Goal: Transaction & Acquisition: Purchase product/service

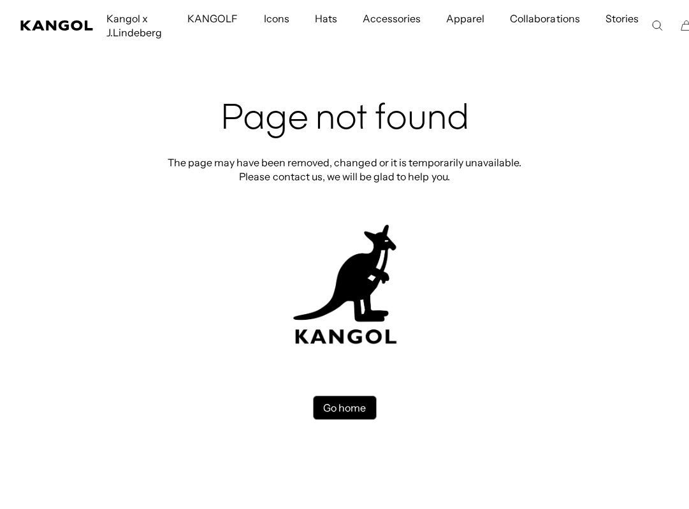
scroll to position [82, 0]
click at [343, 404] on link "Go home" at bounding box center [345, 408] width 64 height 24
click at [367, 395] on div "Page not found The page may have been removed, changed or it is temporarily una…" at bounding box center [345, 259] width 382 height 321
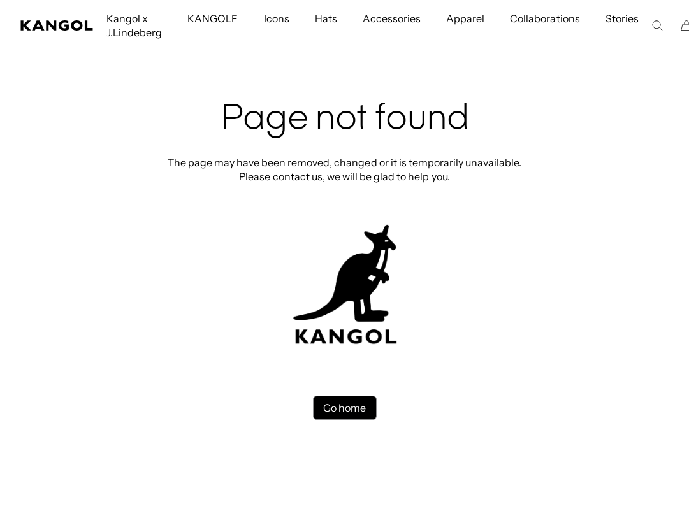
click at [361, 403] on link "Go home" at bounding box center [345, 408] width 64 height 24
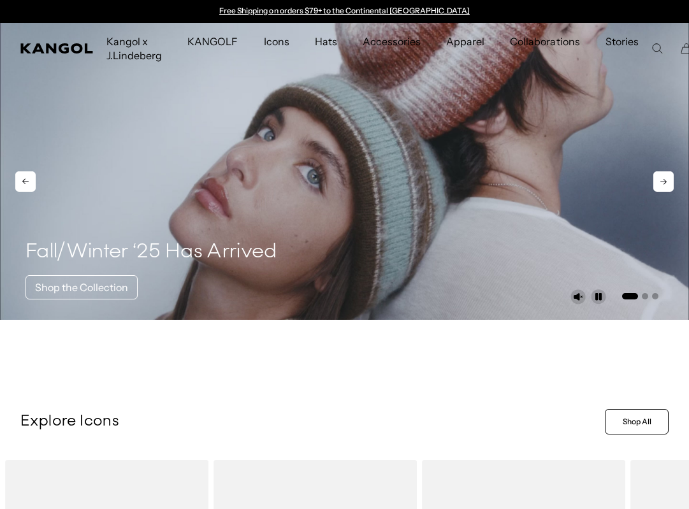
click at [660, 175] on icon at bounding box center [663, 181] width 20 height 20
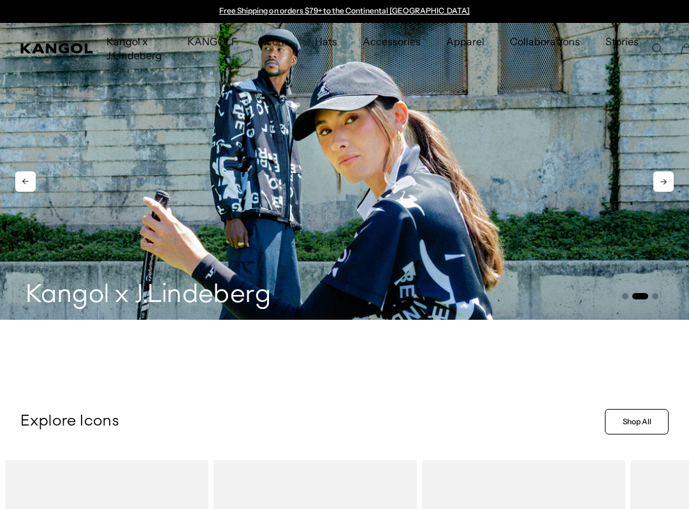
click at [660, 175] on icon at bounding box center [663, 181] width 20 height 20
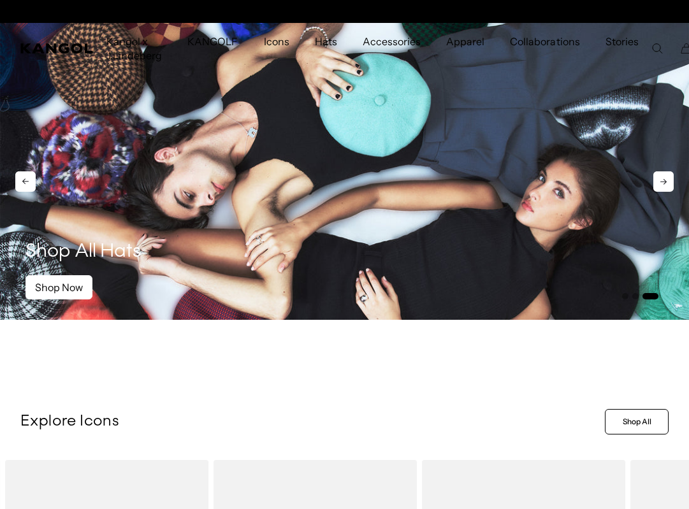
scroll to position [0, 263]
click at [660, 176] on icon at bounding box center [663, 181] width 20 height 20
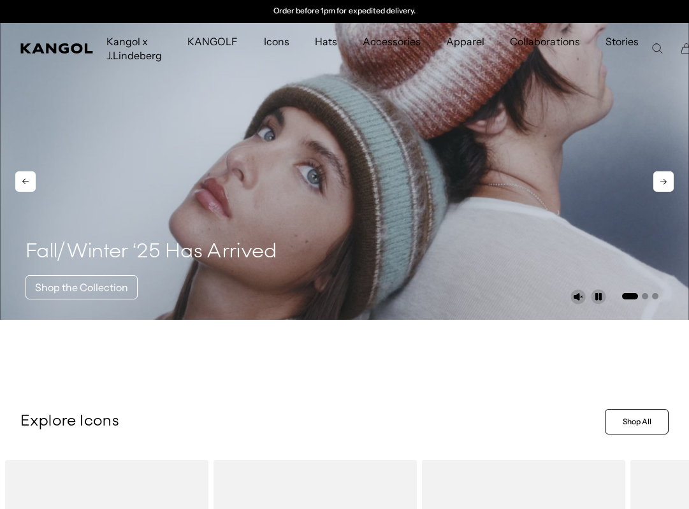
click at [660, 176] on icon at bounding box center [663, 181] width 20 height 20
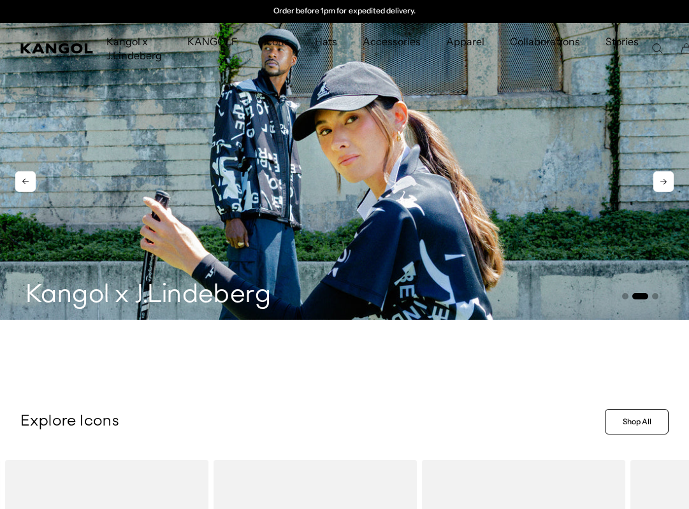
click at [660, 176] on icon at bounding box center [663, 181] width 20 height 20
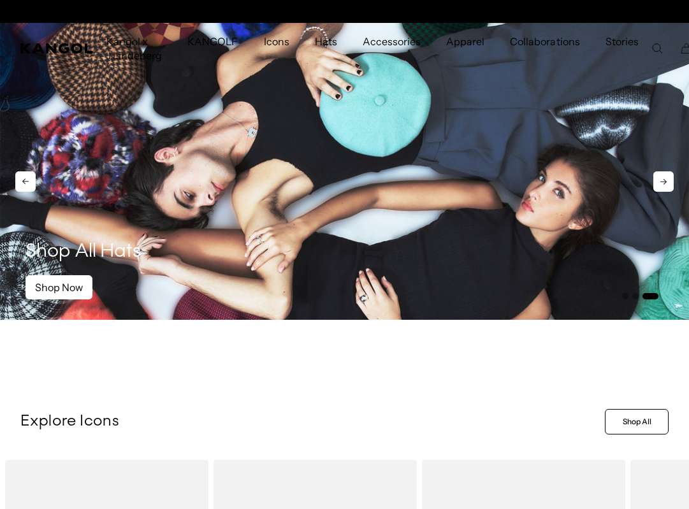
scroll to position [0, 0]
click at [660, 176] on icon at bounding box center [663, 181] width 20 height 20
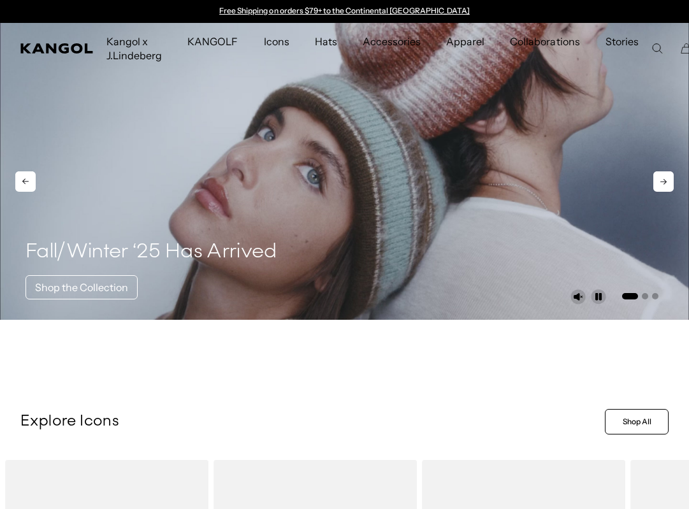
click at [659, 176] on icon at bounding box center [663, 181] width 20 height 20
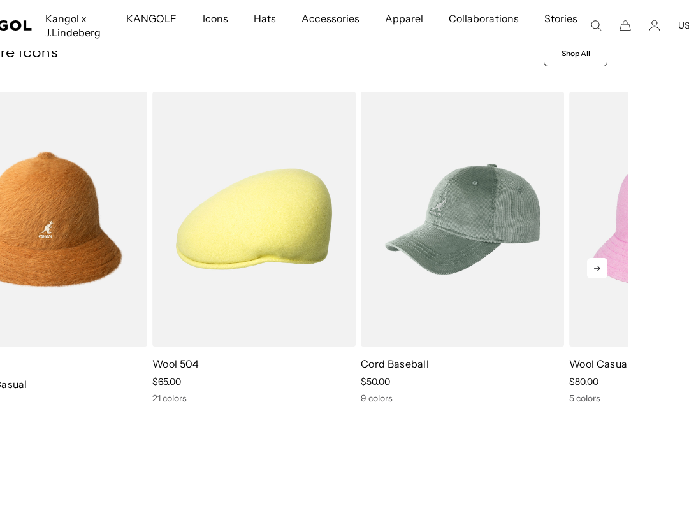
click at [599, 265] on icon at bounding box center [597, 268] width 20 height 20
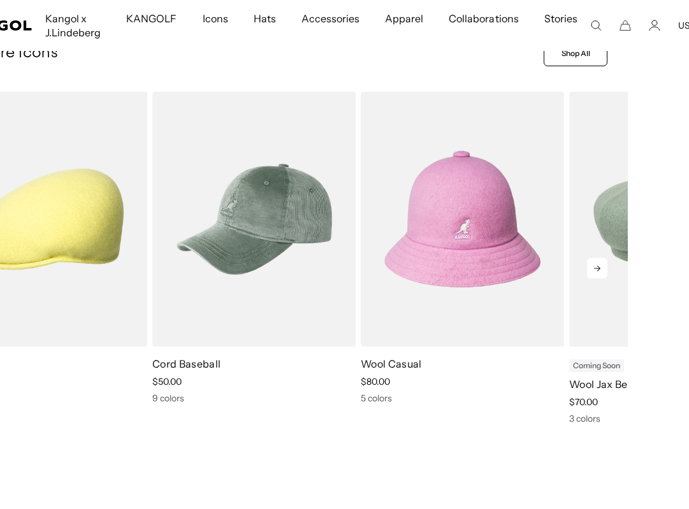
click at [599, 265] on icon at bounding box center [597, 268] width 20 height 20
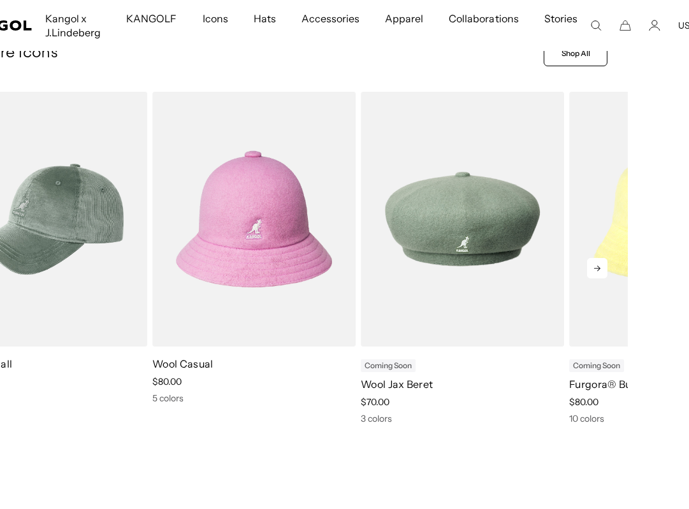
click at [599, 265] on icon at bounding box center [597, 268] width 20 height 20
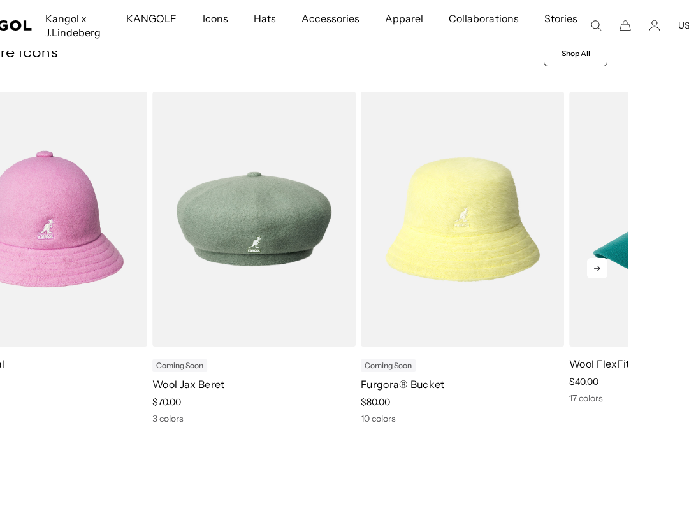
click at [599, 265] on icon at bounding box center [597, 268] width 20 height 20
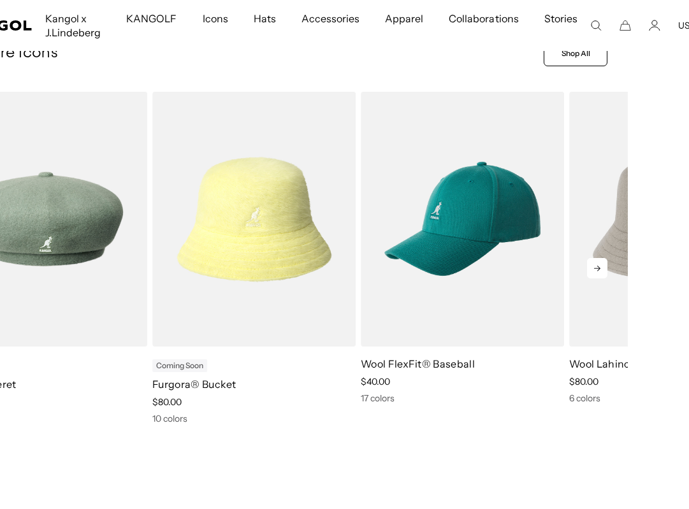
scroll to position [0, 263]
click at [599, 265] on icon at bounding box center [597, 268] width 20 height 20
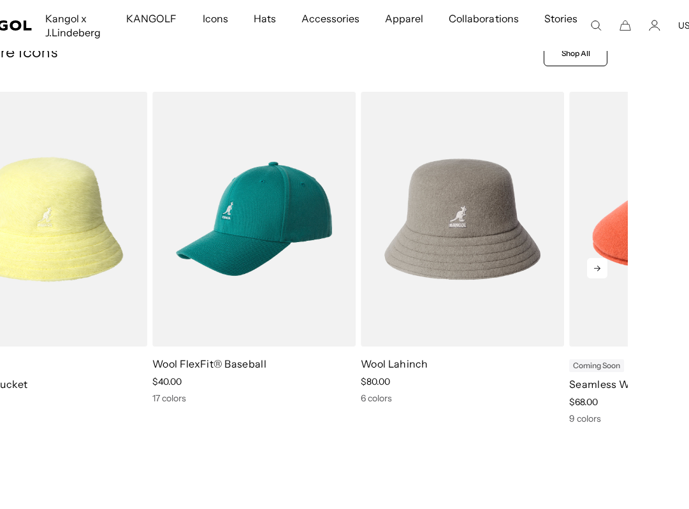
click at [599, 265] on icon at bounding box center [597, 268] width 20 height 20
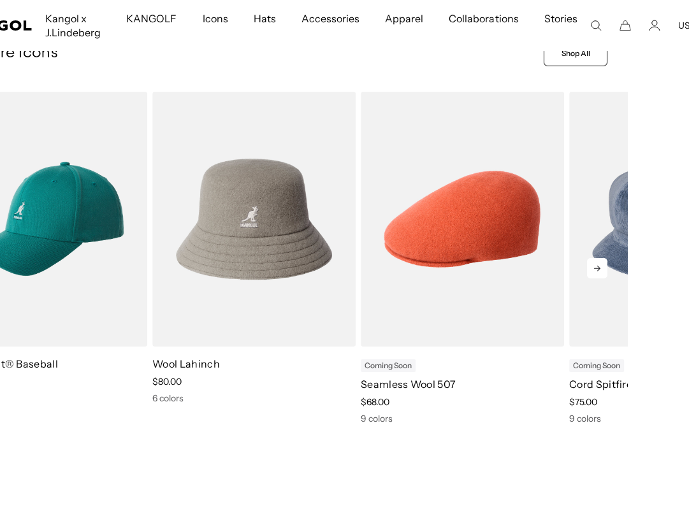
click at [599, 265] on icon at bounding box center [597, 268] width 20 height 20
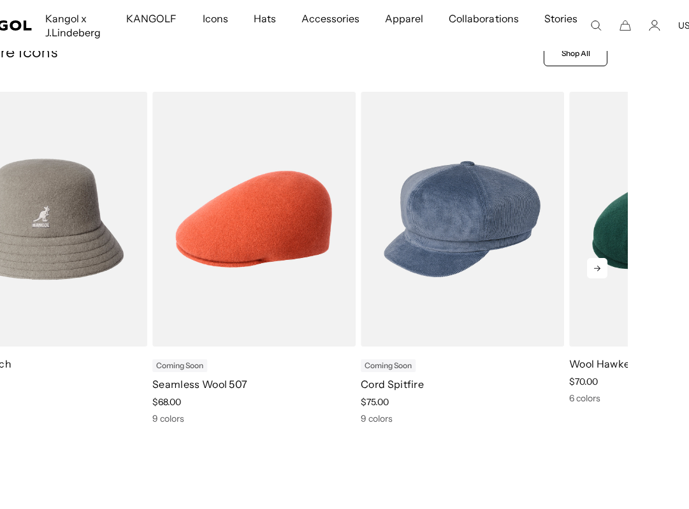
click at [599, 265] on icon at bounding box center [597, 268] width 20 height 20
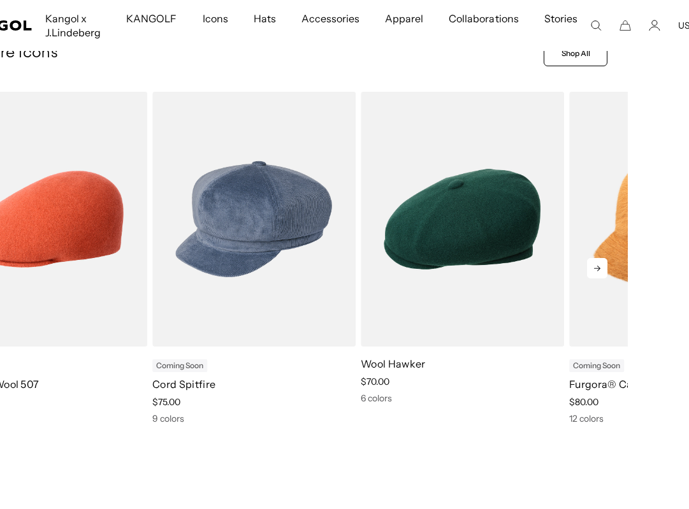
click at [599, 265] on icon at bounding box center [597, 268] width 20 height 20
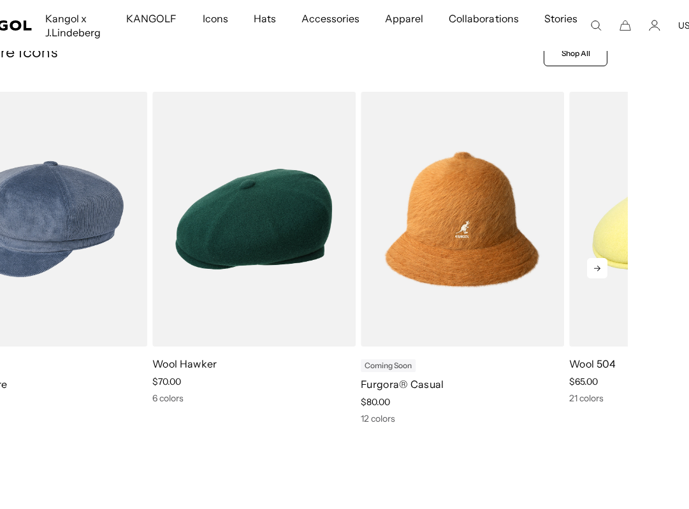
click at [599, 265] on icon at bounding box center [597, 268] width 20 height 20
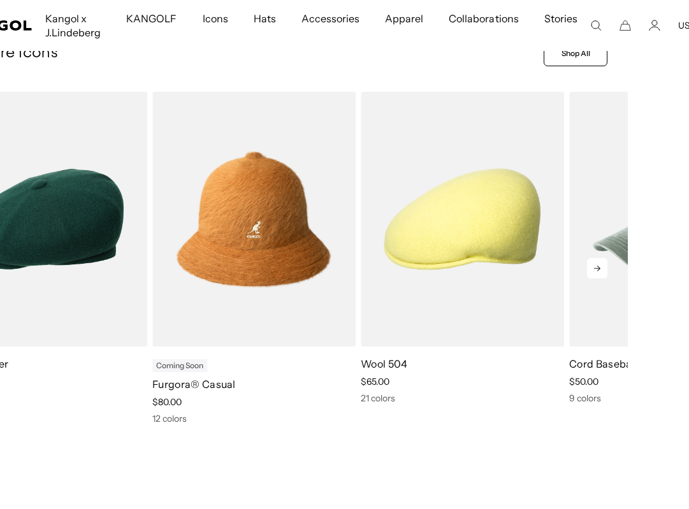
click at [599, 265] on icon at bounding box center [597, 268] width 20 height 20
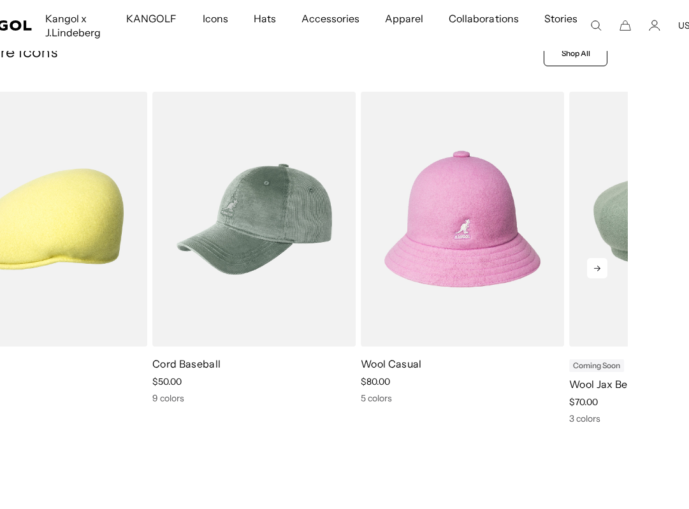
click at [599, 265] on icon at bounding box center [597, 268] width 20 height 20
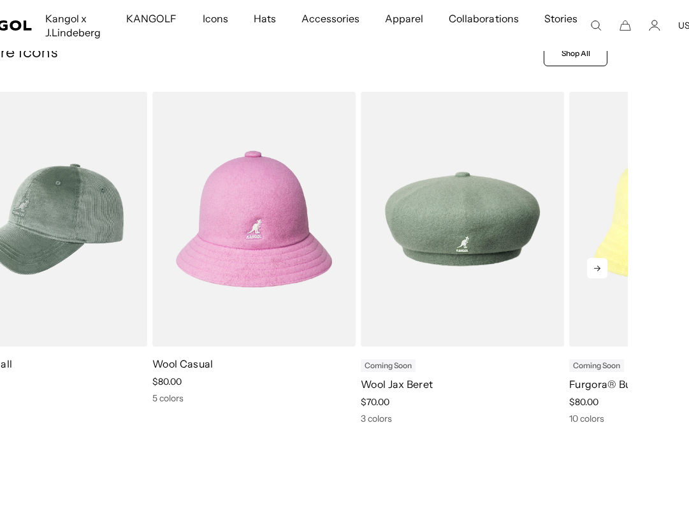
click at [599, 265] on icon at bounding box center [597, 268] width 20 height 20
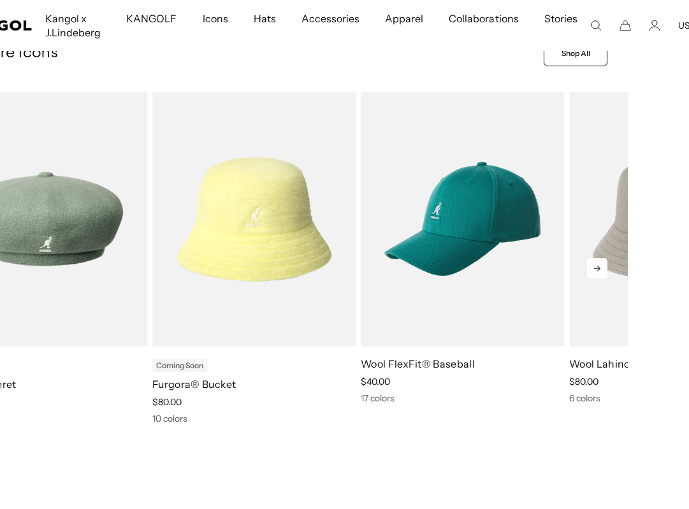
click at [599, 265] on icon at bounding box center [597, 268] width 20 height 20
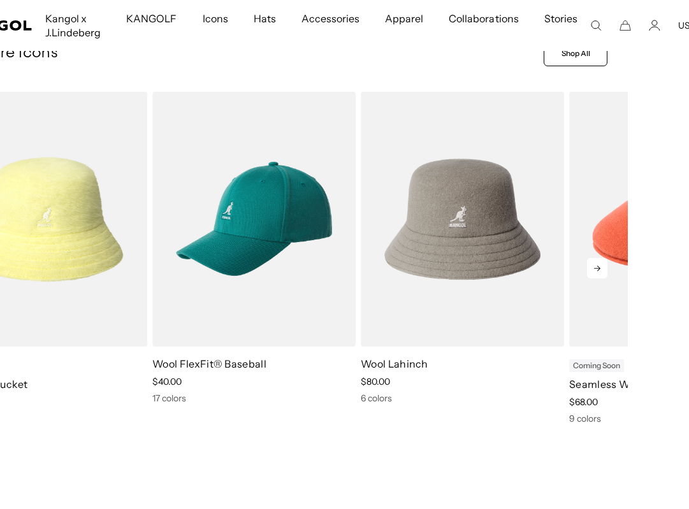
click at [599, 265] on icon at bounding box center [597, 268] width 20 height 20
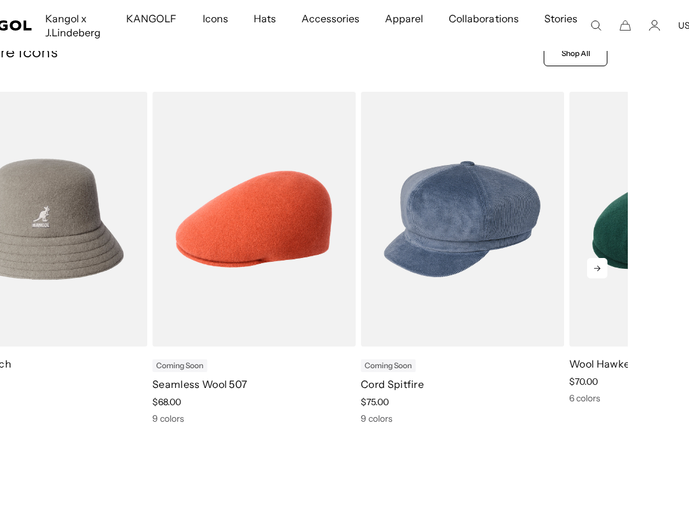
click at [599, 265] on icon at bounding box center [597, 268] width 20 height 20
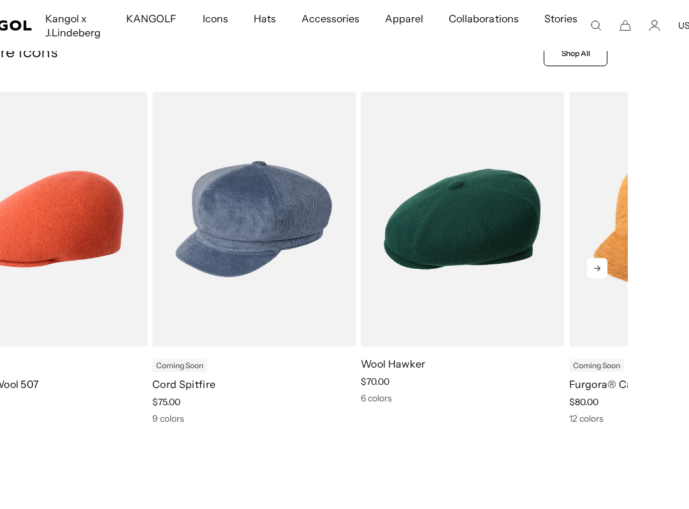
click at [599, 265] on icon at bounding box center [597, 268] width 20 height 20
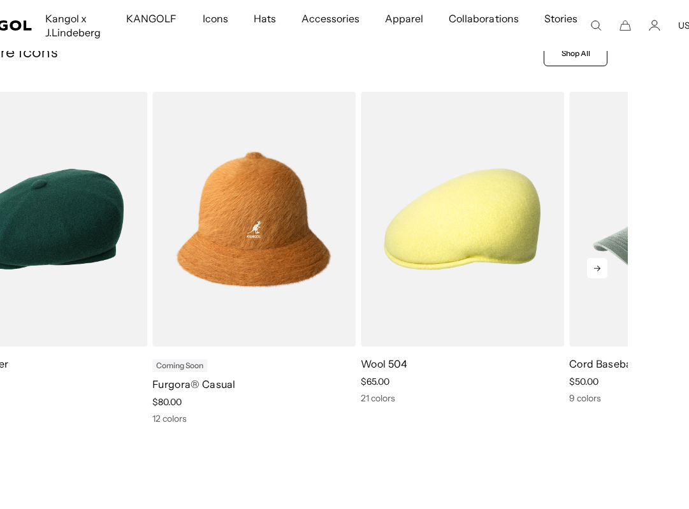
click at [599, 265] on icon at bounding box center [597, 268] width 20 height 20
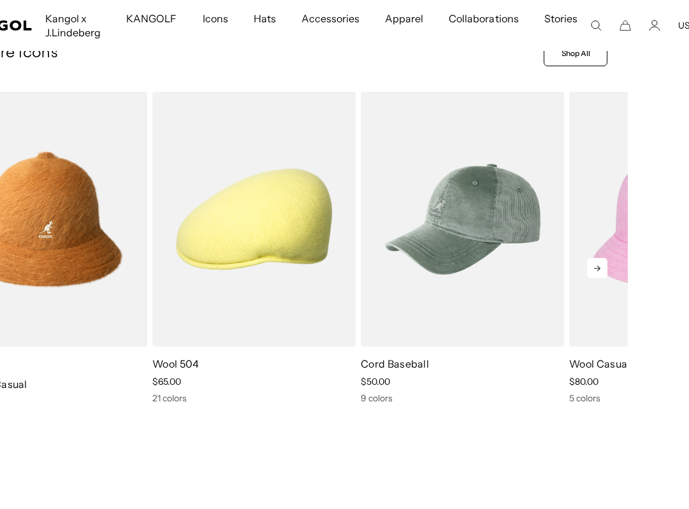
click at [599, 265] on icon at bounding box center [597, 268] width 20 height 20
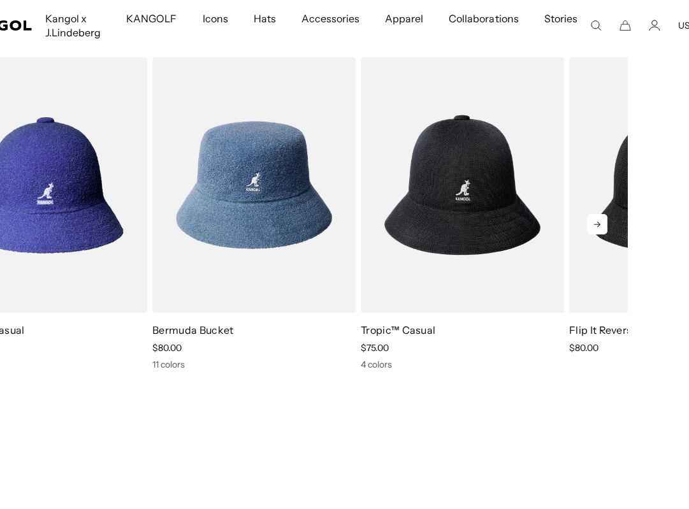
scroll to position [1591, 61]
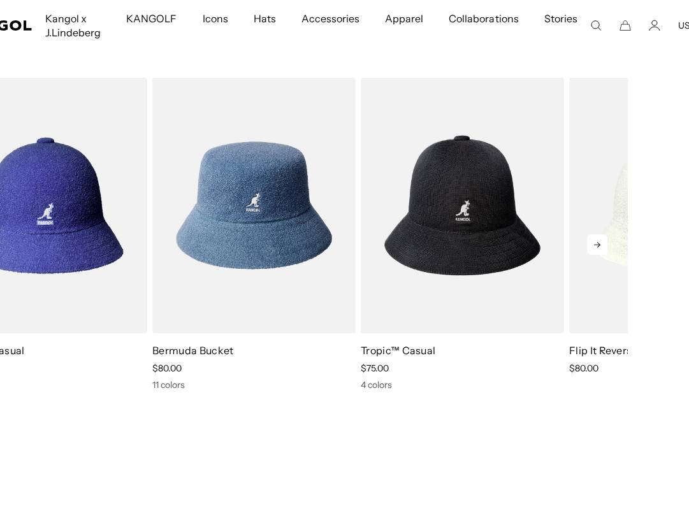
click at [605, 247] on icon at bounding box center [597, 245] width 20 height 20
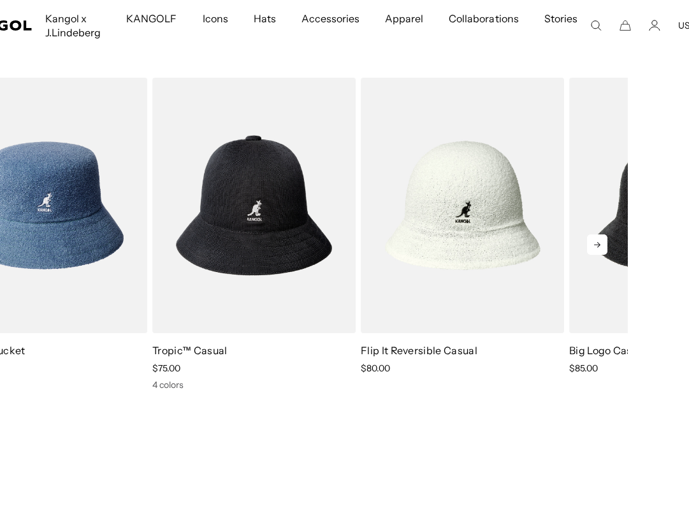
click at [605, 247] on icon at bounding box center [597, 245] width 20 height 20
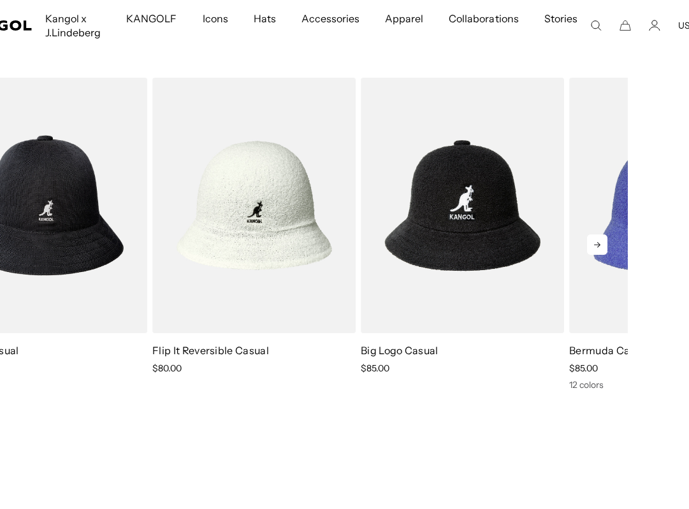
click at [605, 247] on icon at bounding box center [597, 245] width 20 height 20
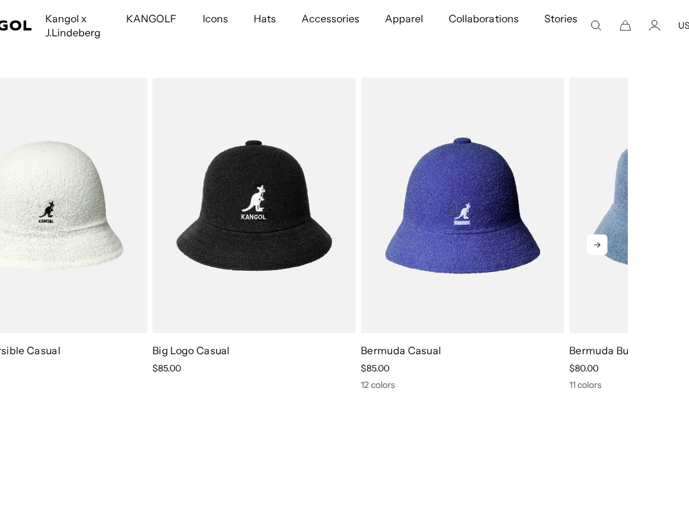
click at [605, 247] on icon at bounding box center [597, 245] width 20 height 20
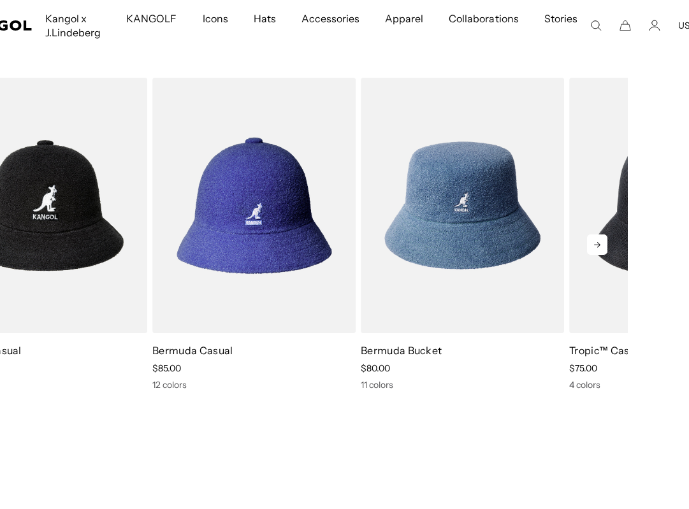
click at [605, 247] on icon at bounding box center [597, 245] width 20 height 20
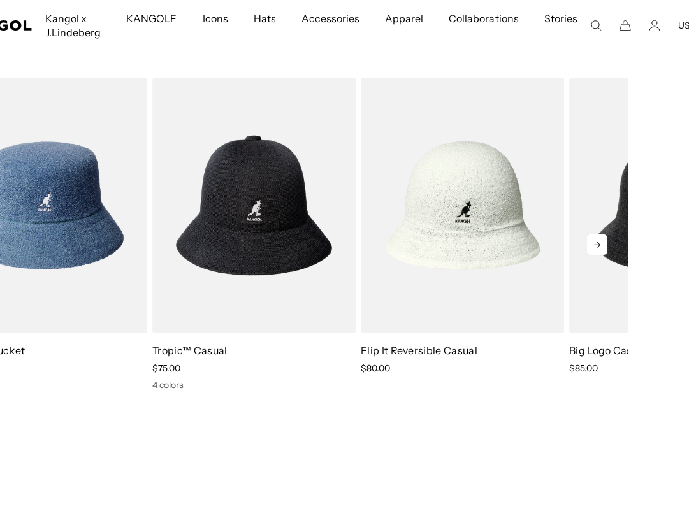
click at [605, 247] on icon at bounding box center [597, 245] width 20 height 20
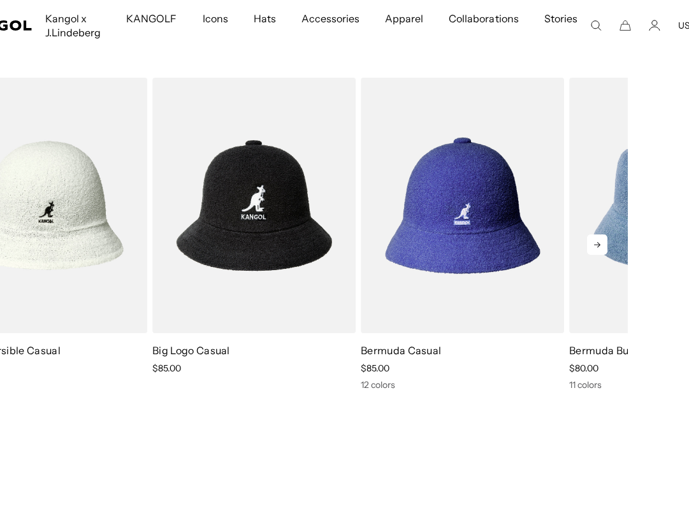
click at [605, 247] on icon at bounding box center [597, 245] width 20 height 20
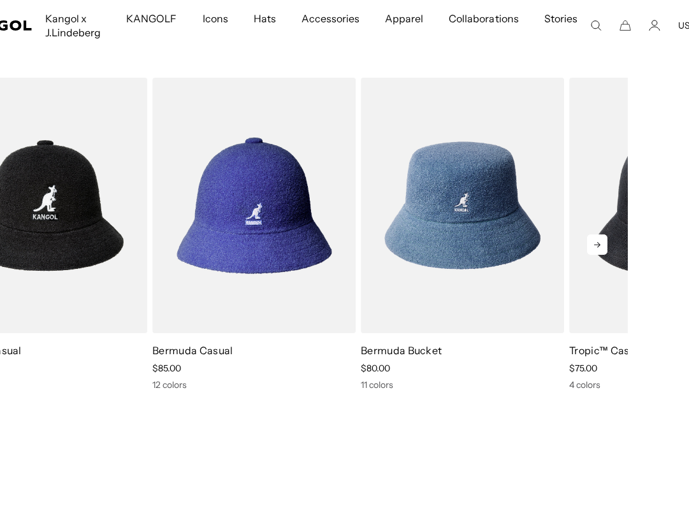
click at [605, 247] on icon at bounding box center [597, 245] width 20 height 20
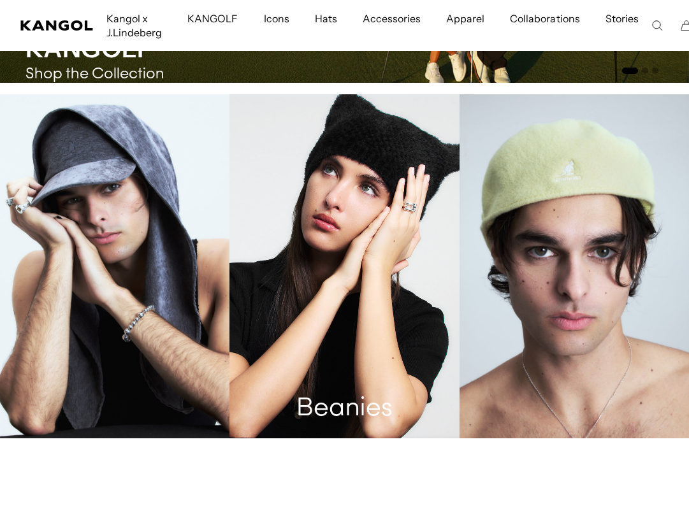
scroll to position [0, 0]
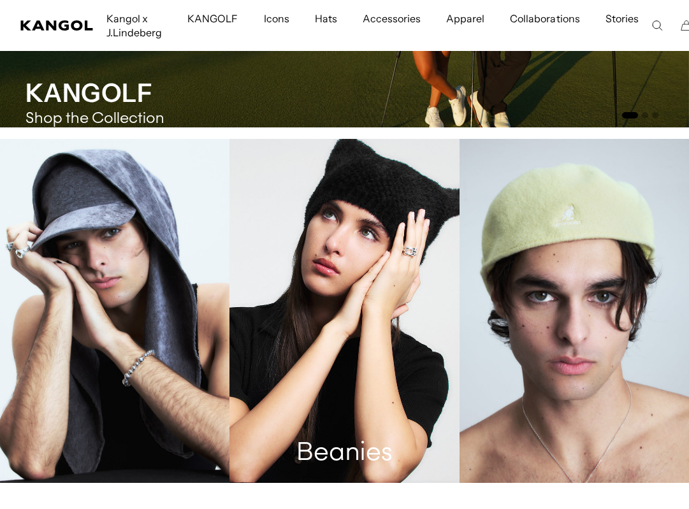
click at [408, 224] on link "Beanies" at bounding box center [343, 311] width 229 height 344
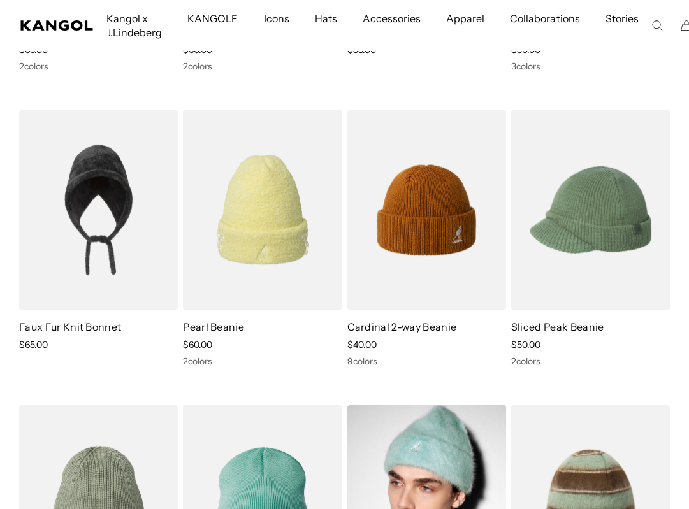
scroll to position [362, 0]
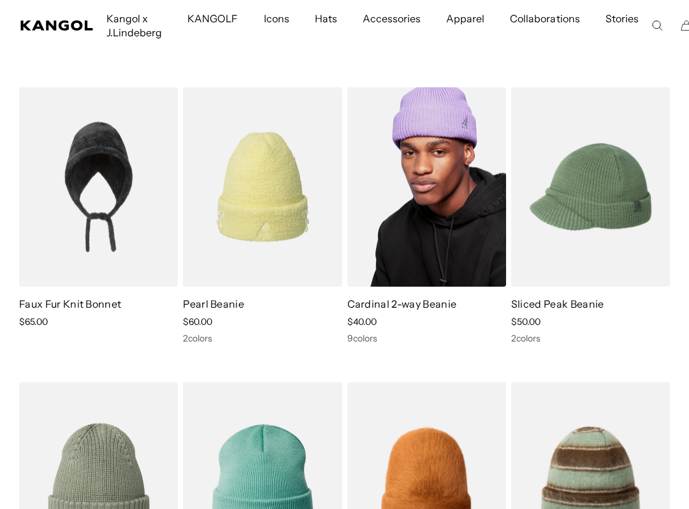
click at [414, 194] on img at bounding box center [426, 187] width 159 height 200
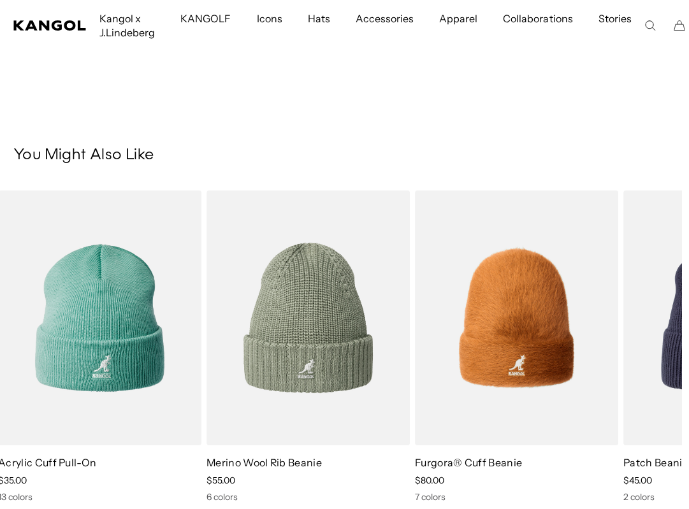
scroll to position [0, 263]
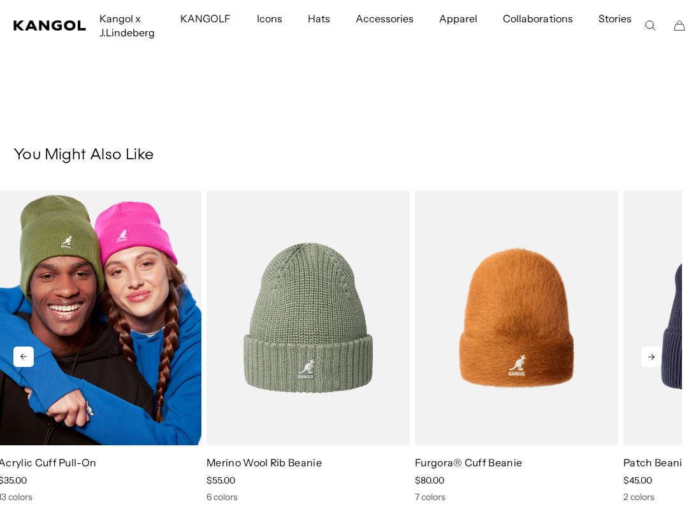
click at [94, 326] on img "1 of 5" at bounding box center [99, 318] width 203 height 255
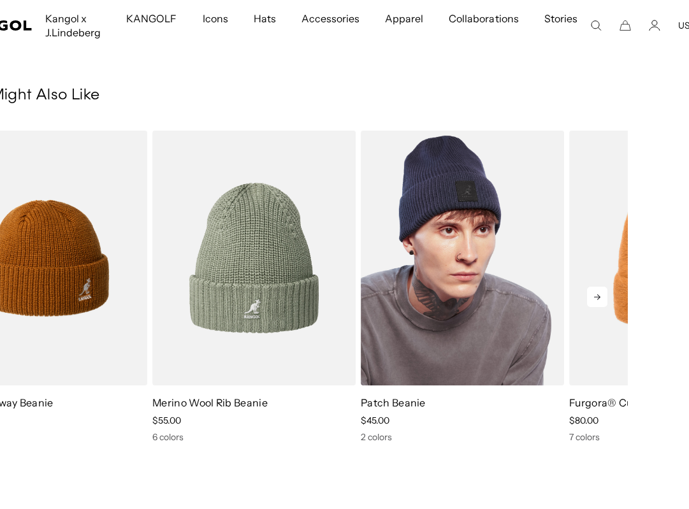
scroll to position [863, 61]
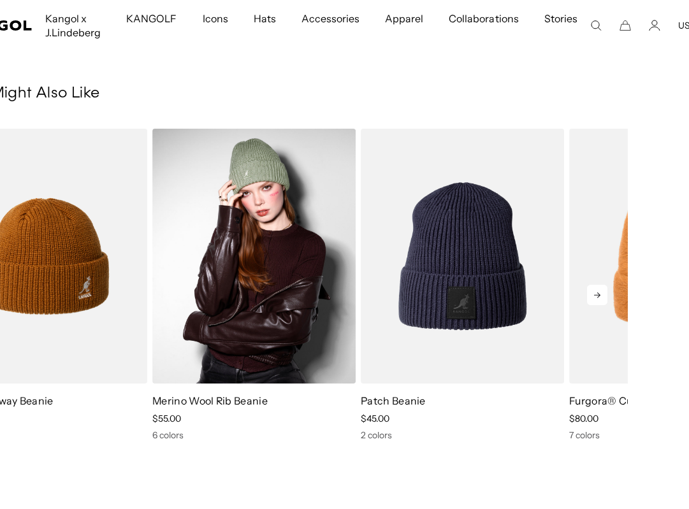
click at [258, 281] on img "2 of 5" at bounding box center [253, 256] width 203 height 255
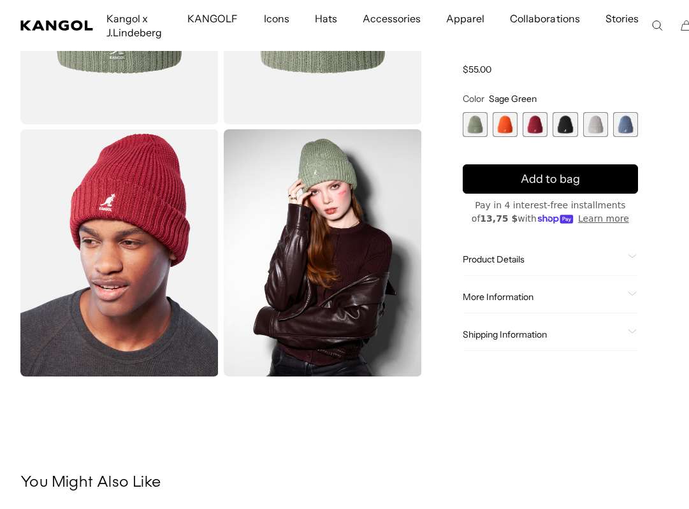
scroll to position [0, 263]
click at [506, 122] on span "2 of 6" at bounding box center [505, 124] width 25 height 25
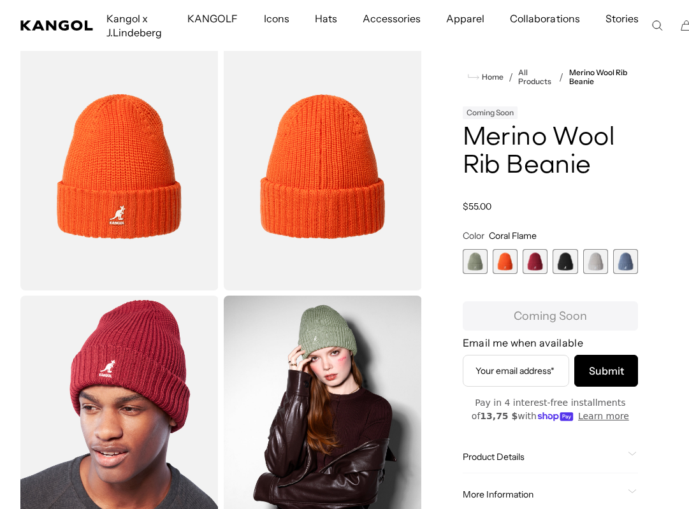
scroll to position [0, 263]
click at [558, 258] on span "4 of 6" at bounding box center [565, 261] width 25 height 25
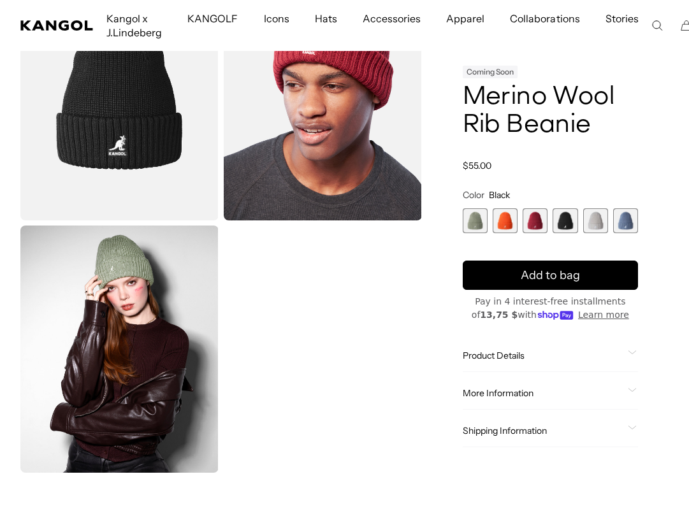
scroll to position [156, 0]
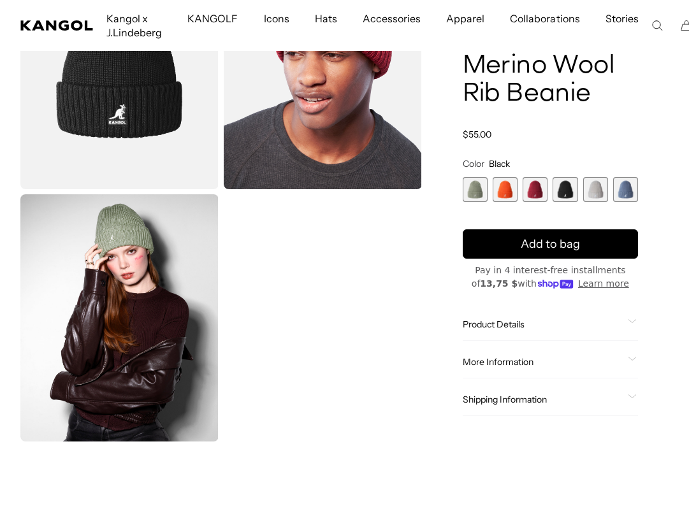
click at [623, 198] on span "6 of 6" at bounding box center [625, 189] width 25 height 25
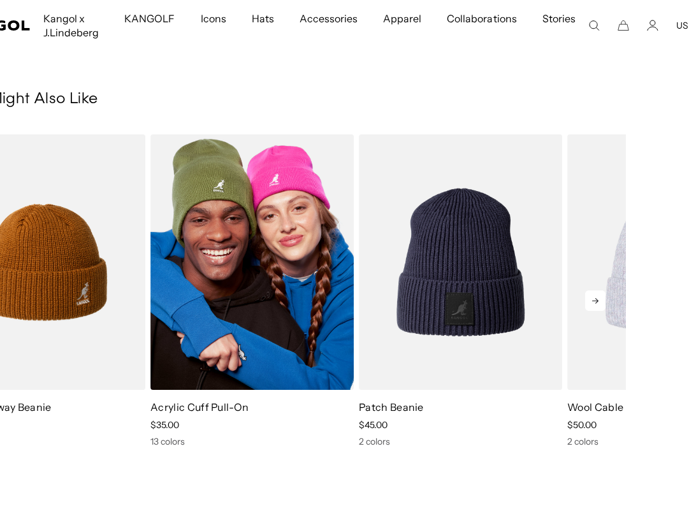
scroll to position [604, 61]
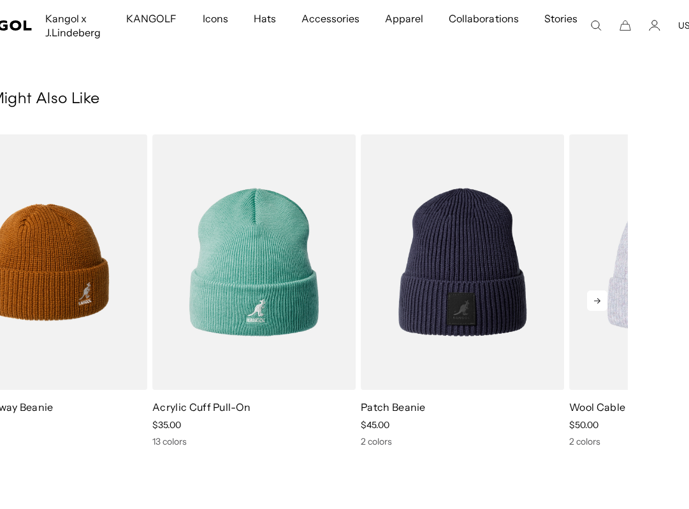
click at [597, 303] on icon at bounding box center [597, 301] width 20 height 20
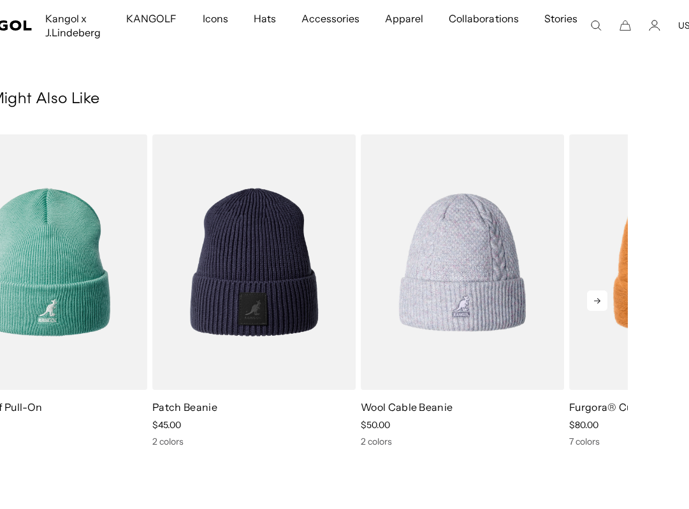
scroll to position [0, 263]
click at [598, 302] on icon at bounding box center [597, 301] width 6 height 6
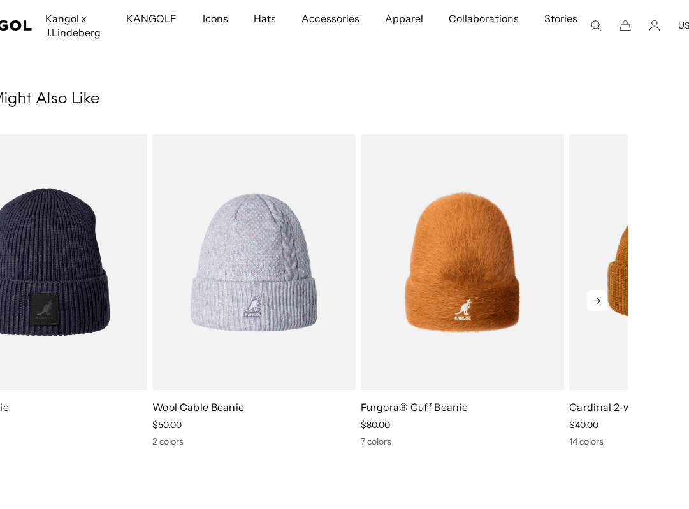
click at [598, 302] on icon at bounding box center [597, 301] width 6 height 6
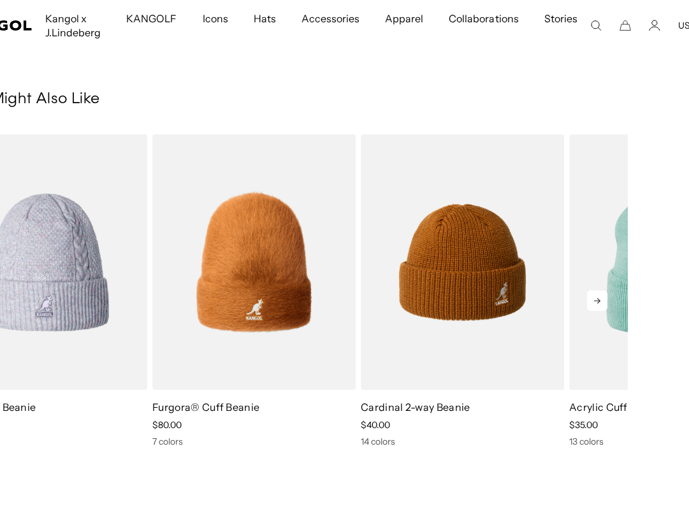
click at [598, 302] on icon at bounding box center [597, 301] width 6 height 6
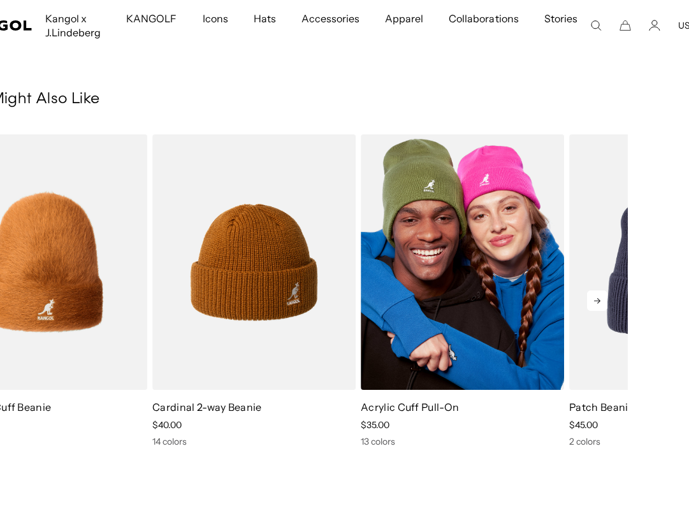
scroll to position [0, 0]
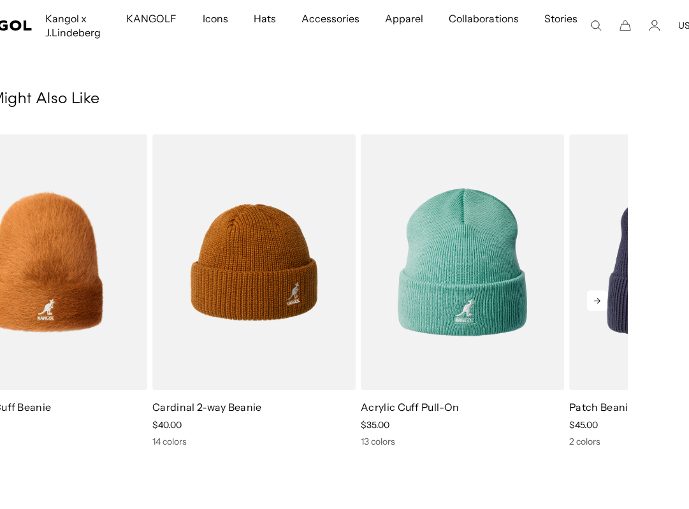
click at [601, 303] on icon at bounding box center [597, 301] width 20 height 20
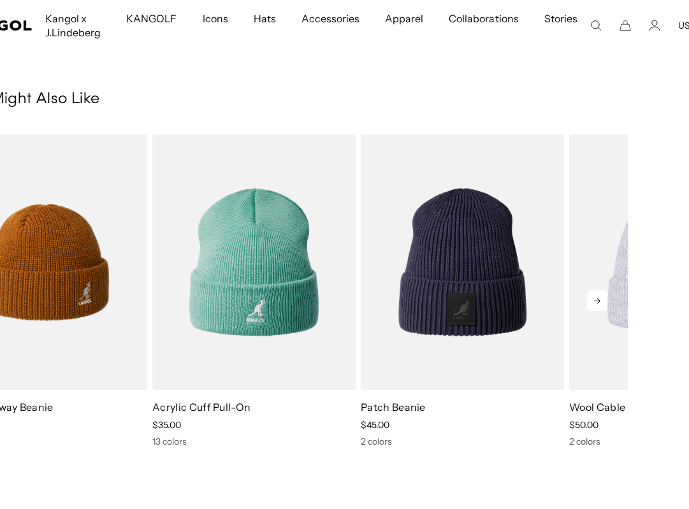
click at [601, 303] on icon at bounding box center [597, 301] width 20 height 20
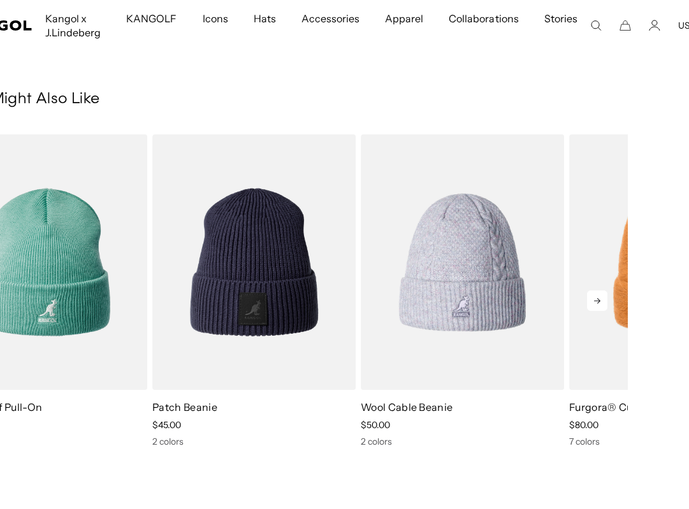
click at [599, 303] on icon at bounding box center [597, 301] width 6 height 6
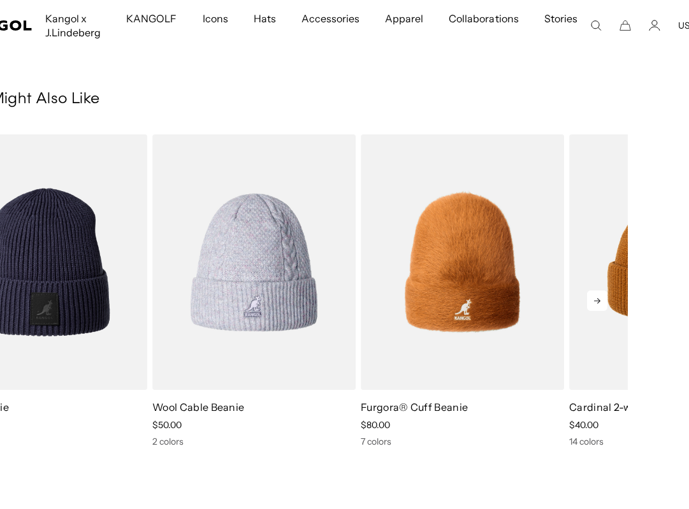
click at [599, 303] on icon at bounding box center [597, 301] width 6 height 6
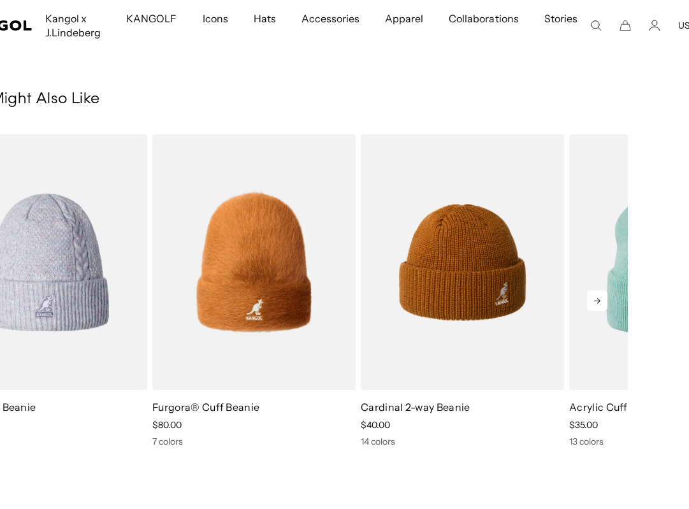
click at [599, 303] on icon at bounding box center [597, 301] width 6 height 6
